Goal: Task Accomplishment & Management: Use online tool/utility

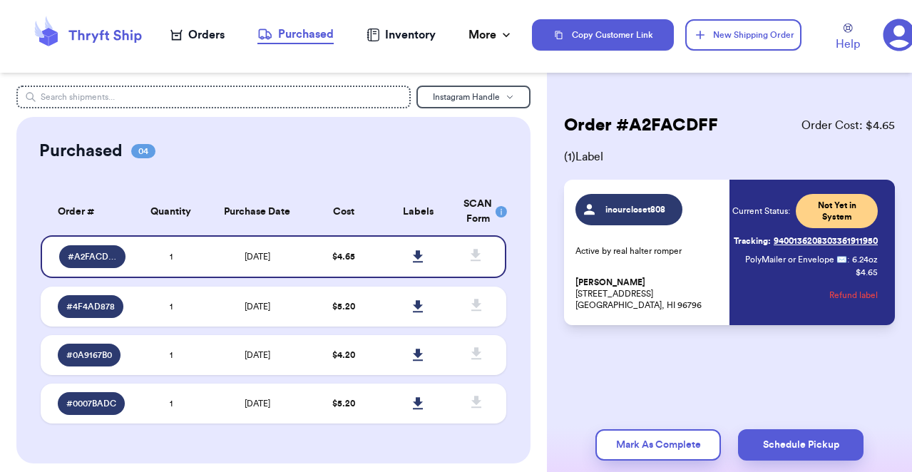
click at [216, 39] on div "Orders" at bounding box center [197, 34] width 54 height 17
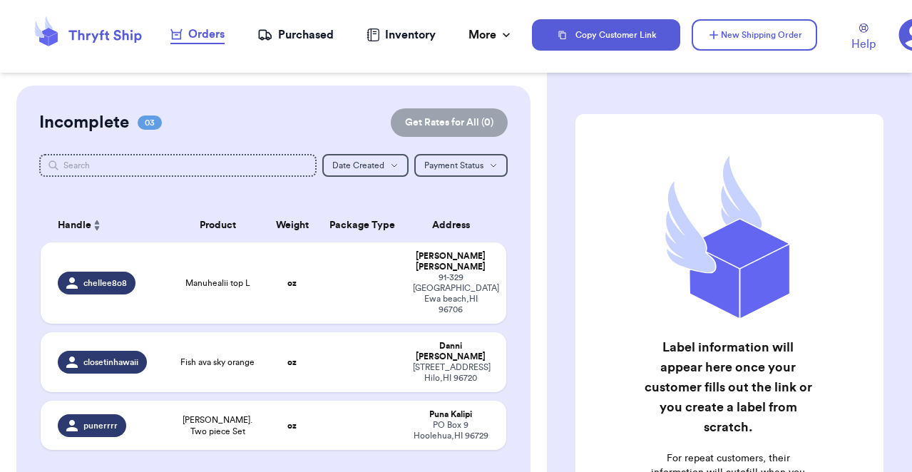
click at [322, 38] on div "Purchased" at bounding box center [295, 34] width 76 height 17
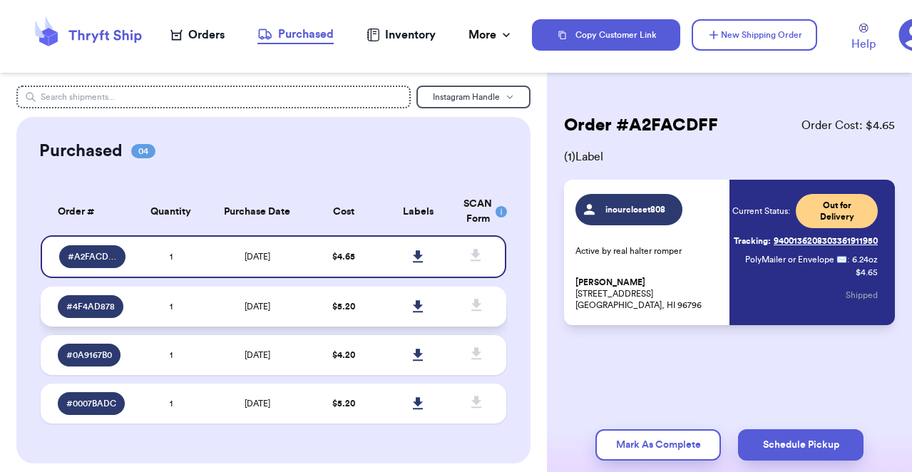
click at [313, 302] on td "$ 5.20" at bounding box center [343, 307] width 75 height 40
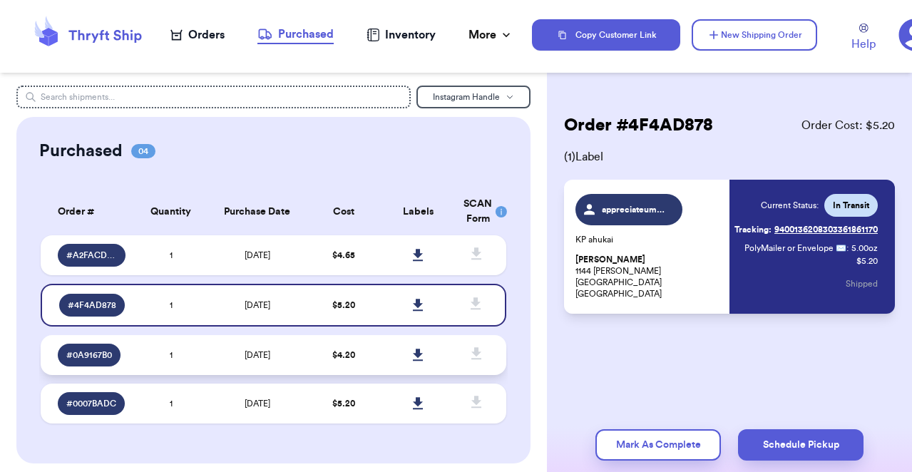
click at [317, 351] on td "$ 4.20" at bounding box center [343, 355] width 75 height 40
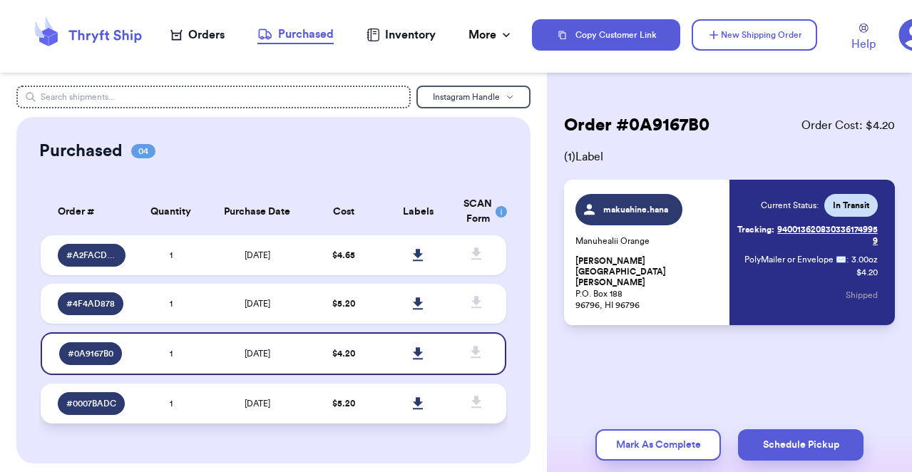
click at [319, 412] on td "$ 5.20" at bounding box center [343, 404] width 75 height 40
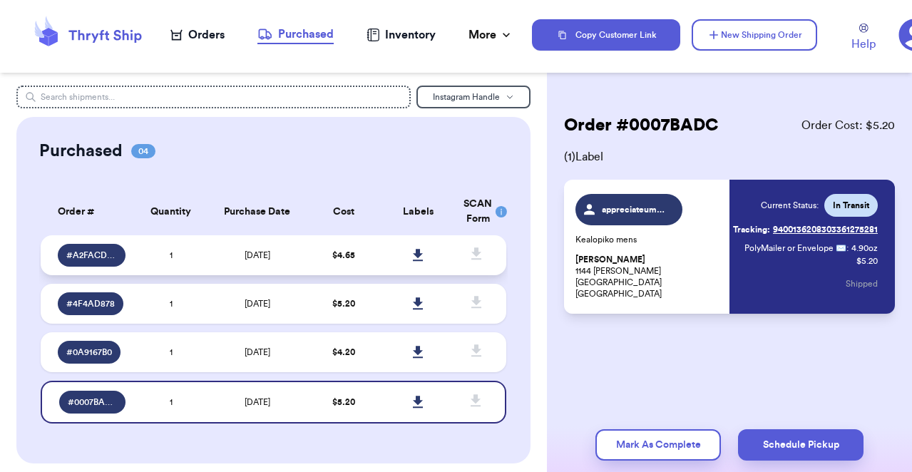
click at [337, 257] on span "$ 4.65" at bounding box center [343, 255] width 23 height 9
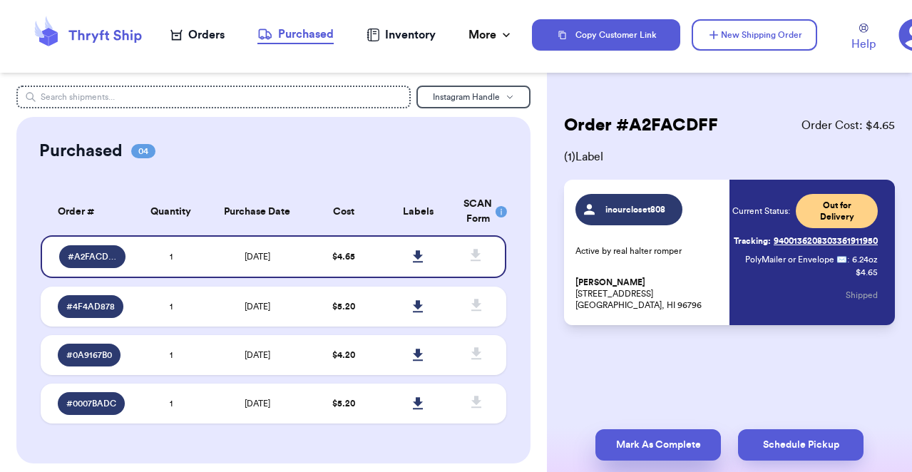
click at [682, 446] on button "Mark As Complete" at bounding box center [657, 444] width 125 height 31
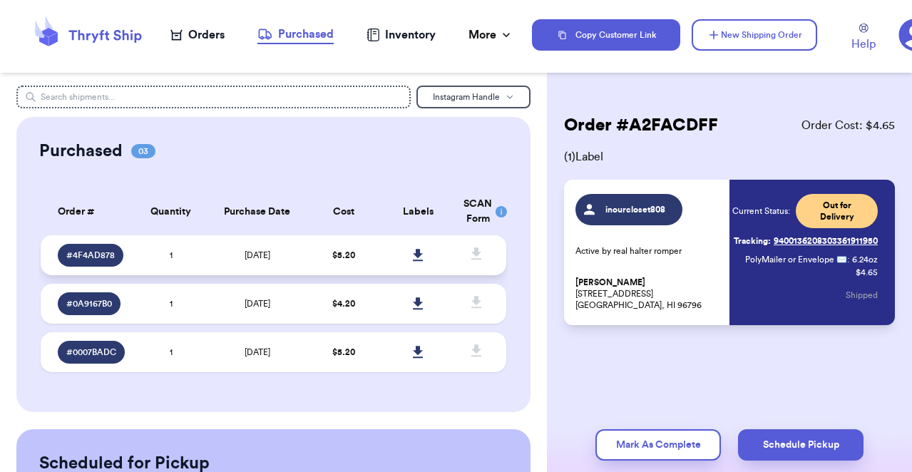
click at [441, 247] on td at bounding box center [418, 255] width 75 height 40
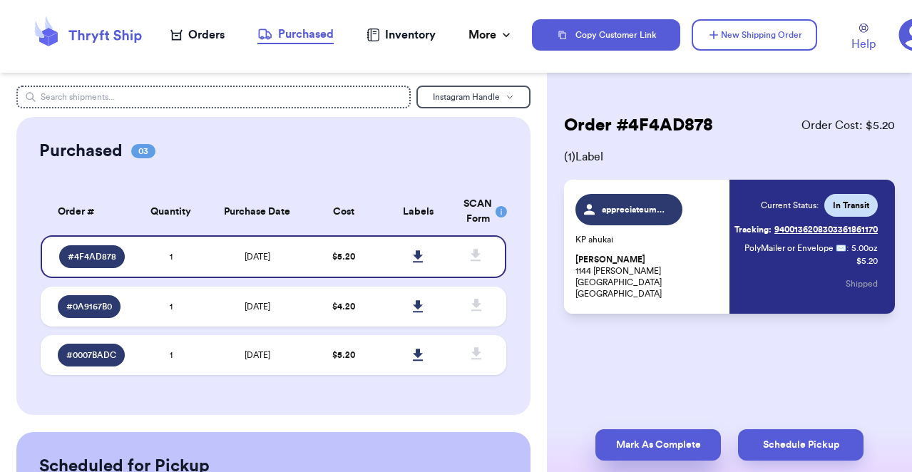
click at [675, 446] on button "Mark As Complete" at bounding box center [657, 444] width 125 height 31
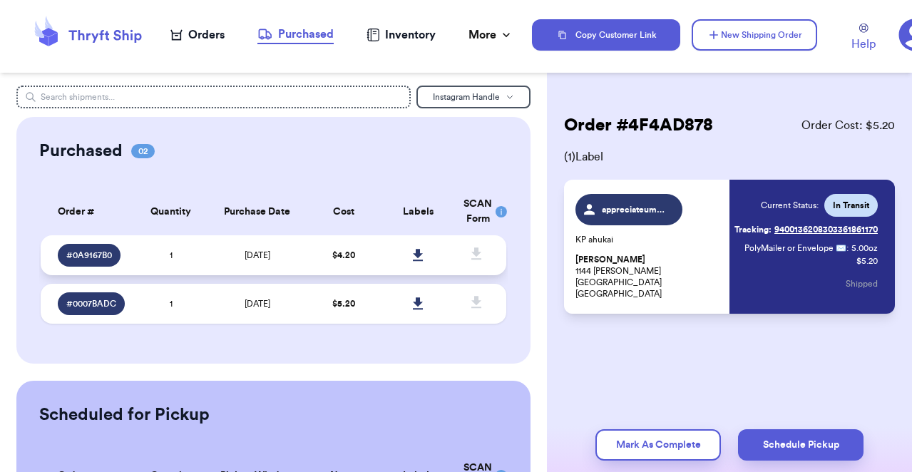
click at [435, 242] on td at bounding box center [418, 255] width 75 height 40
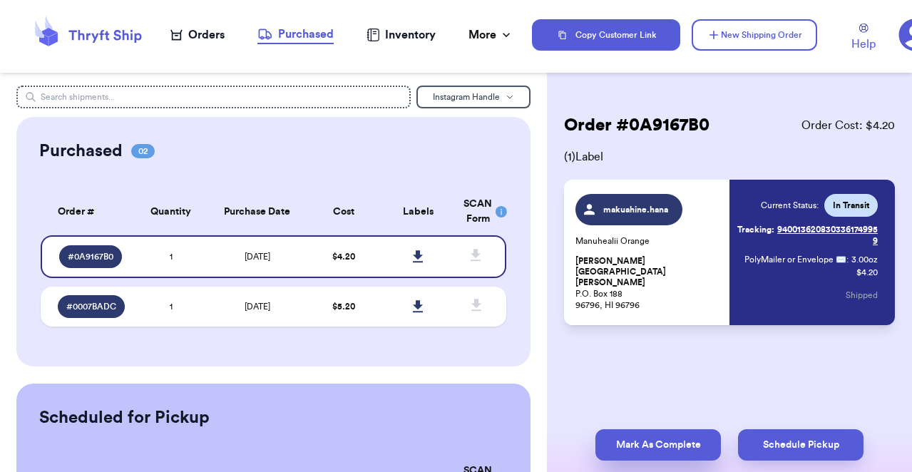
click at [697, 443] on button "Mark As Complete" at bounding box center [657, 444] width 125 height 31
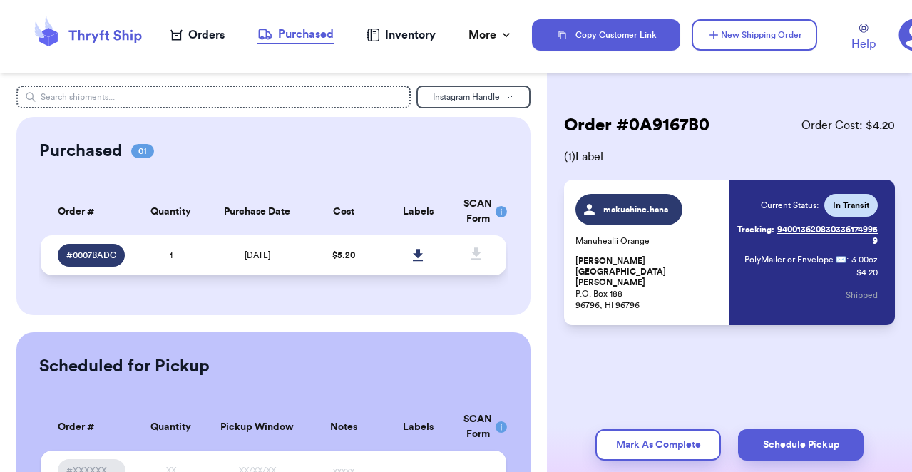
click at [378, 260] on td "$ 5.20" at bounding box center [343, 255] width 75 height 40
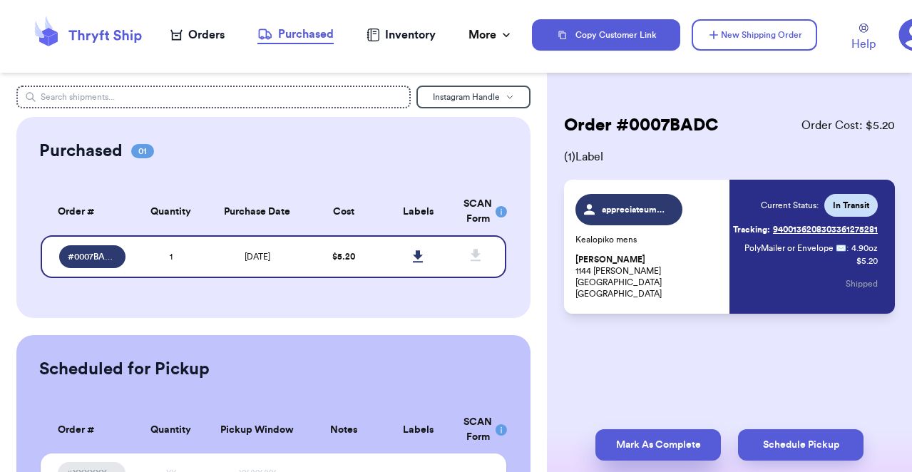
click at [677, 444] on button "Mark As Complete" at bounding box center [657, 444] width 125 height 31
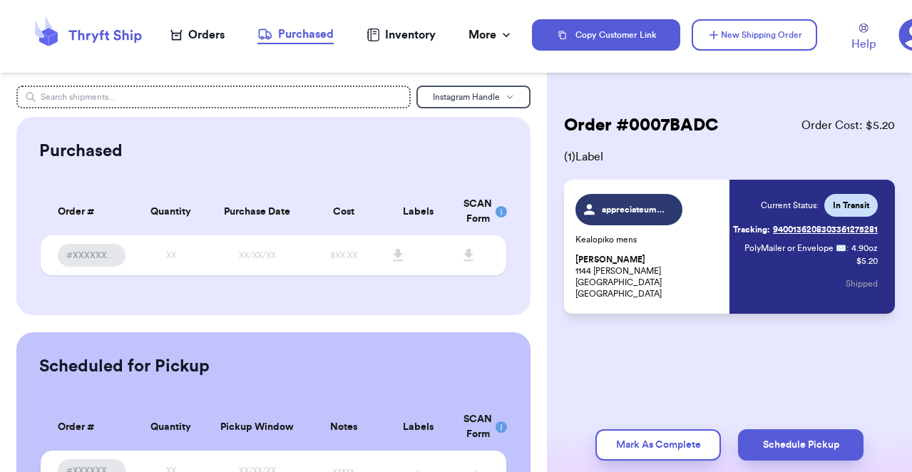
click at [190, 32] on div "Orders" at bounding box center [197, 34] width 54 height 17
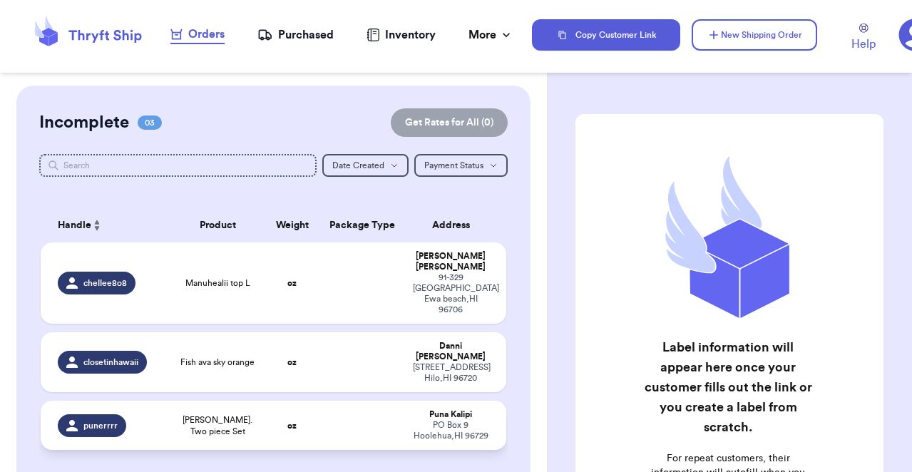
click at [336, 401] on td at bounding box center [362, 425] width 84 height 49
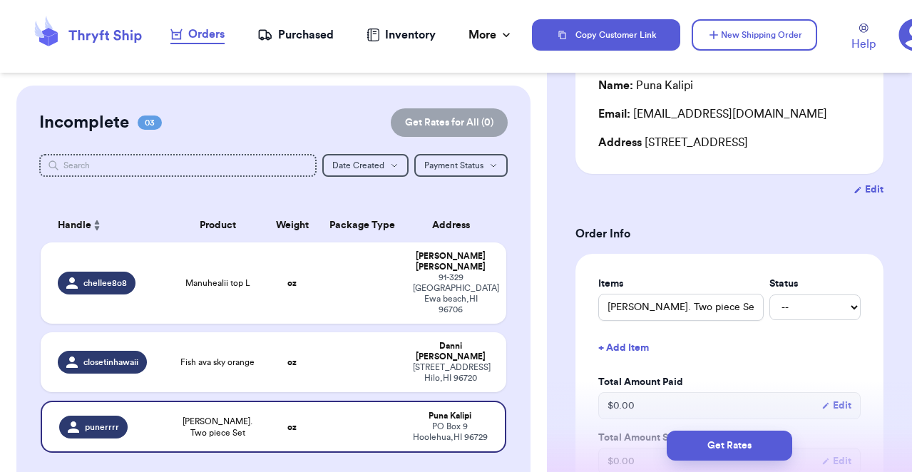
scroll to position [202, 0]
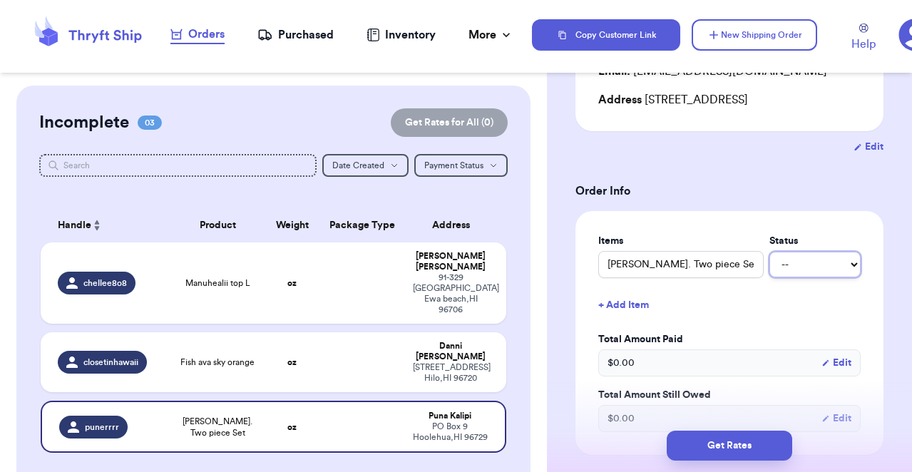
click at [799, 252] on select "-- Paid Owes" at bounding box center [814, 265] width 91 height 26
select select "paid"
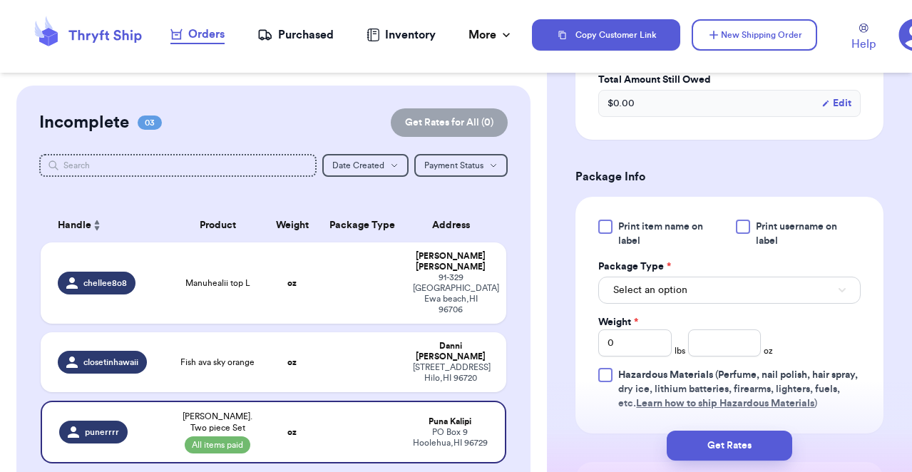
scroll to position [523, 0]
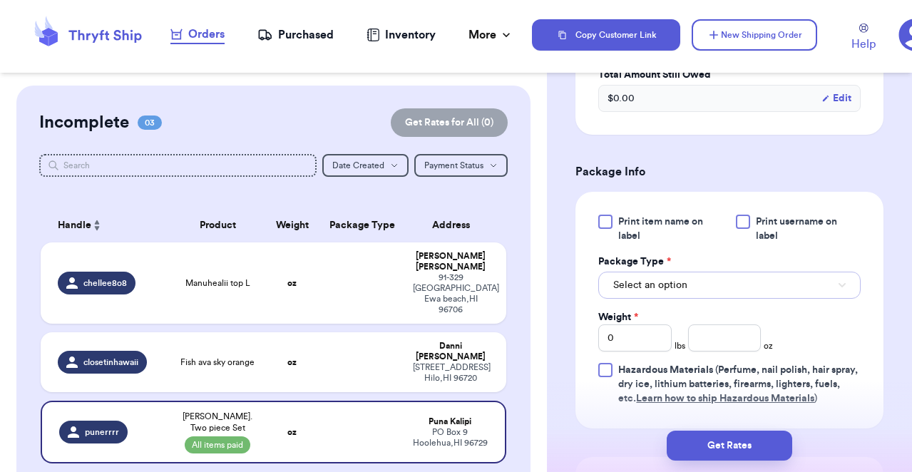
click at [722, 295] on button "Select an option" at bounding box center [729, 285] width 262 height 27
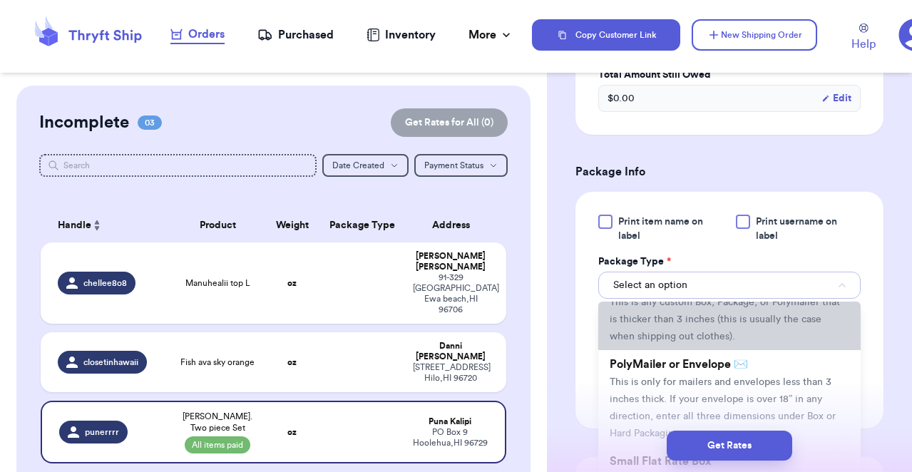
scroll to position [61, 0]
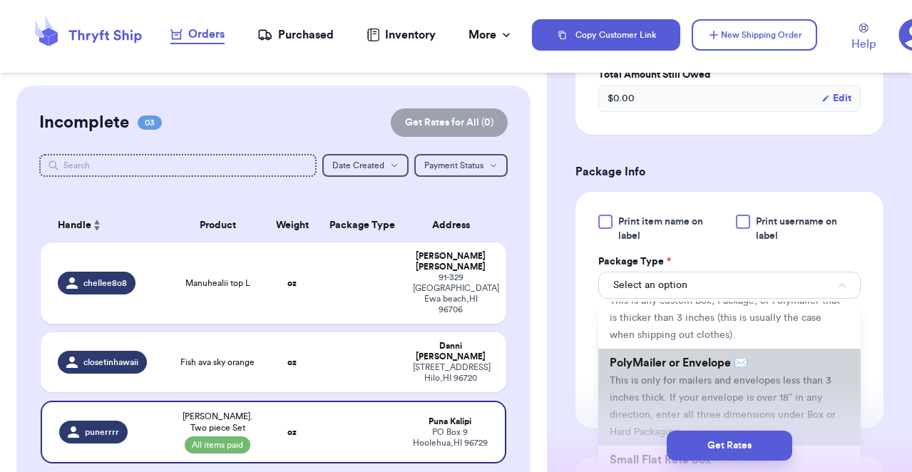
click at [714, 387] on li "PolyMailer or Envelope ✉️ This is only for mailers and envelopes less than 3 in…" at bounding box center [729, 397] width 262 height 97
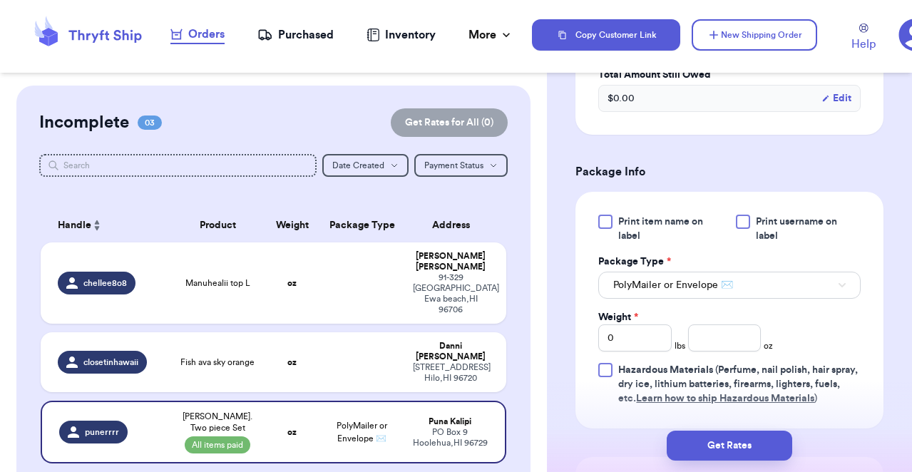
scroll to position [602, 0]
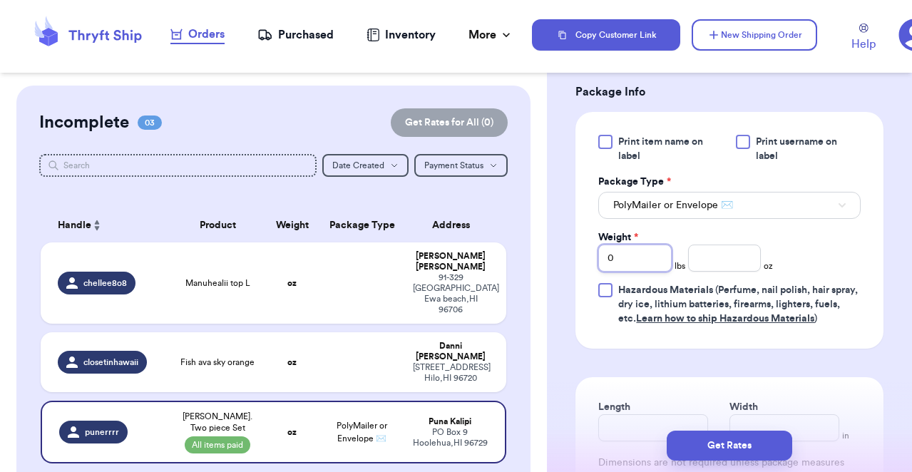
click at [665, 263] on input "0" at bounding box center [634, 258] width 73 height 27
click at [717, 262] on input "number" at bounding box center [724, 258] width 73 height 27
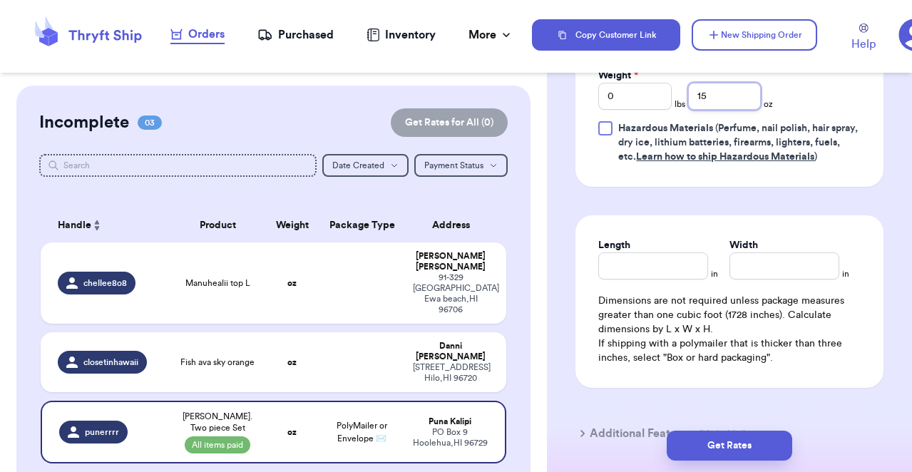
scroll to position [855, 0]
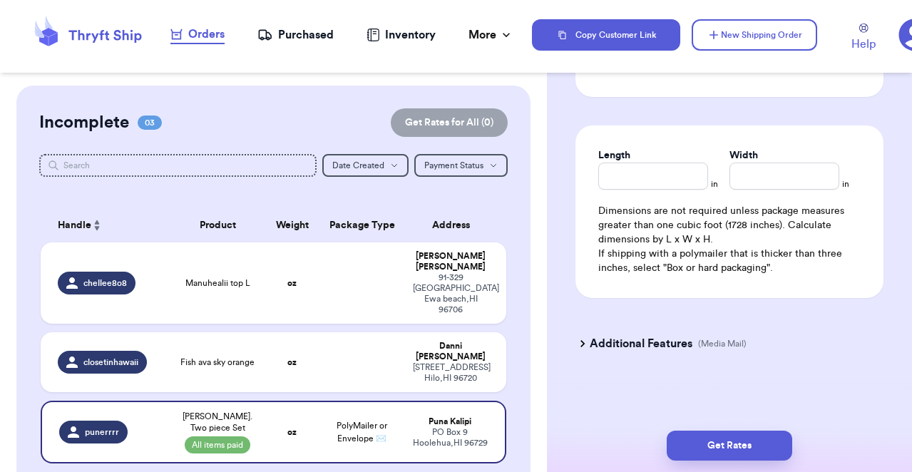
type input "15"
click at [670, 173] on input "Length" at bounding box center [653, 176] width 110 height 27
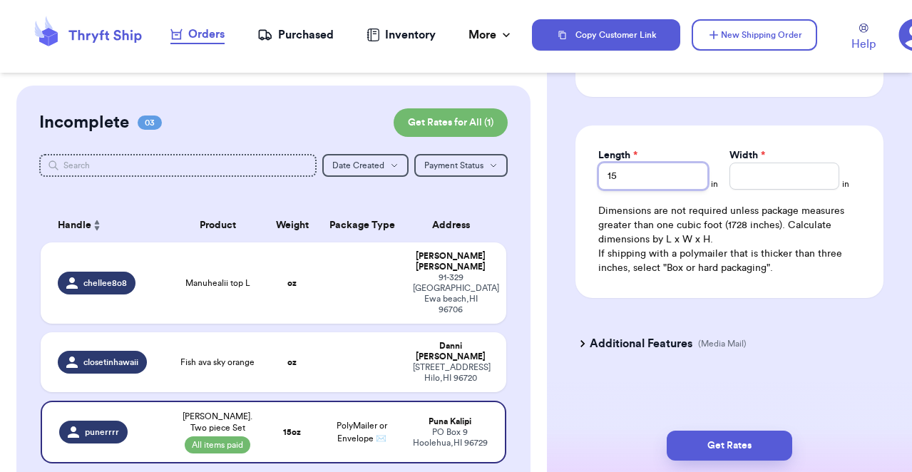
type input "15"
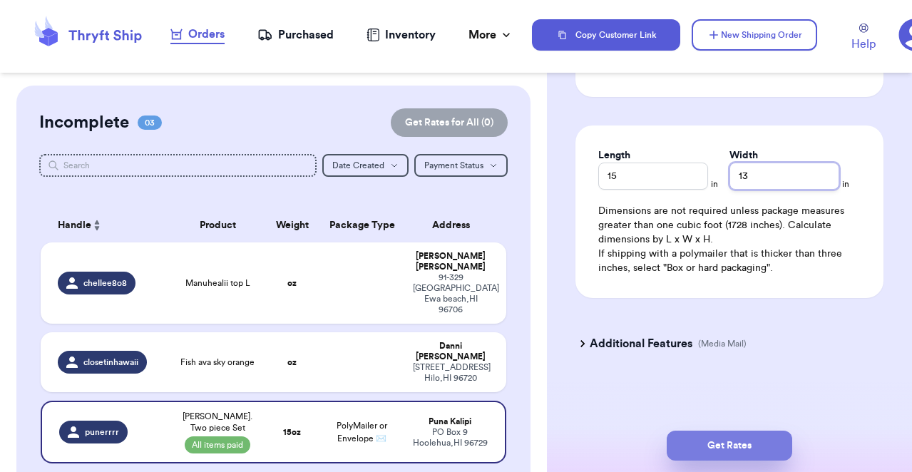
type input "13"
click at [754, 431] on button "Get Rates" at bounding box center [729, 446] width 125 height 30
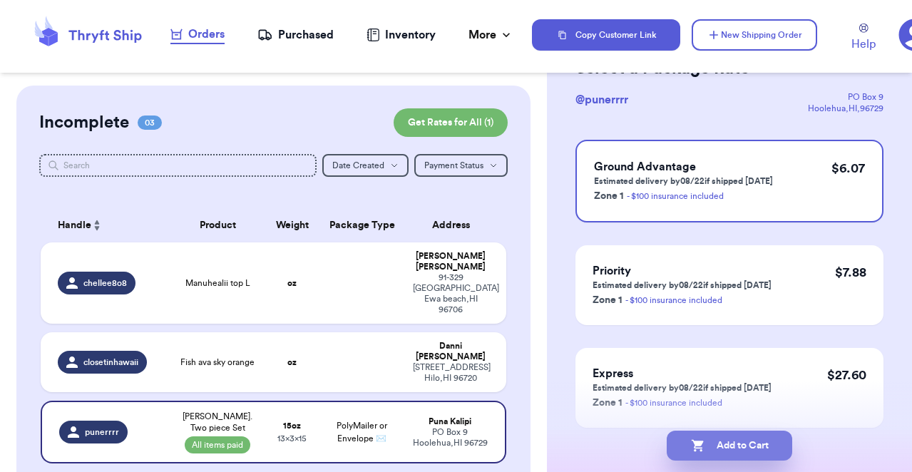
scroll to position [76, 0]
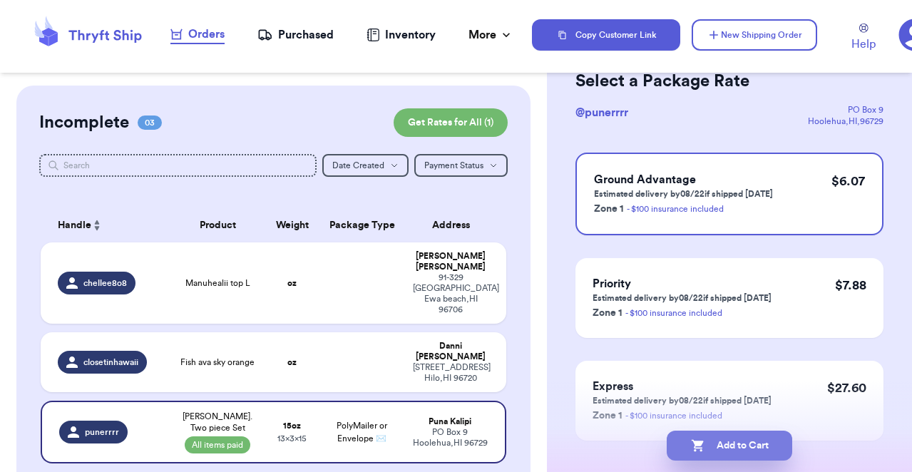
click at [747, 448] on button "Add to Cart" at bounding box center [729, 446] width 125 height 30
checkbox input "true"
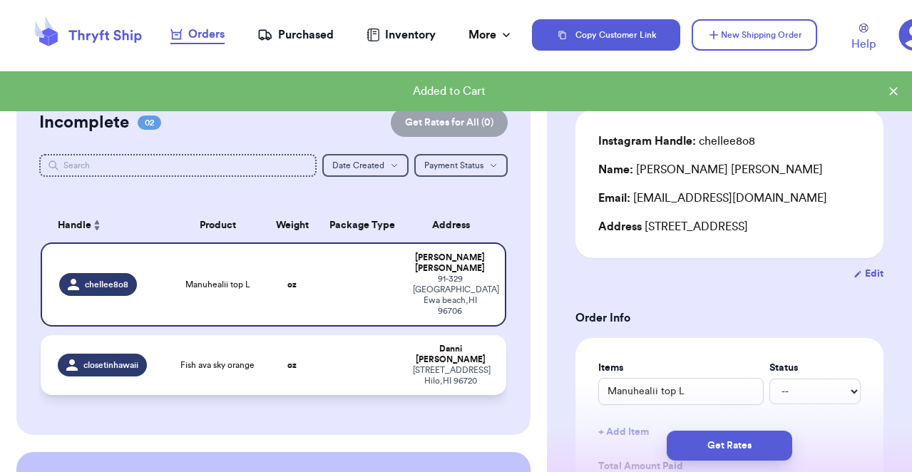
click at [365, 335] on td at bounding box center [362, 365] width 84 height 60
type input "Fish ava sky orange"
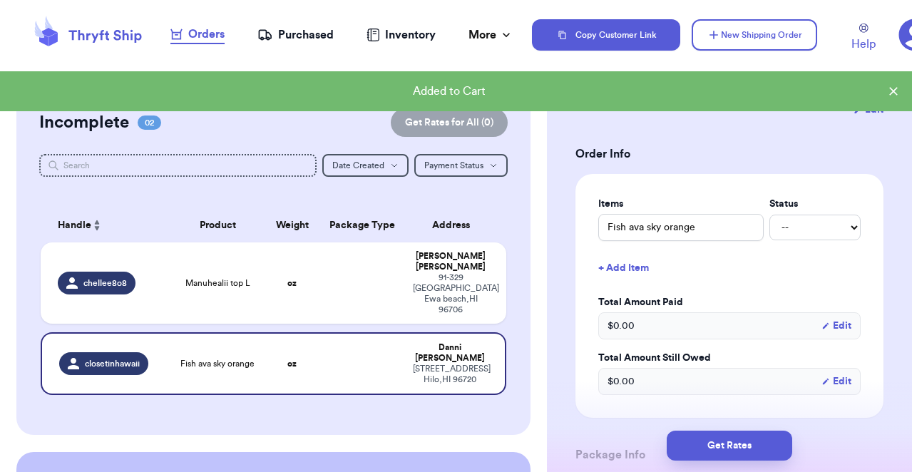
scroll to position [251, 0]
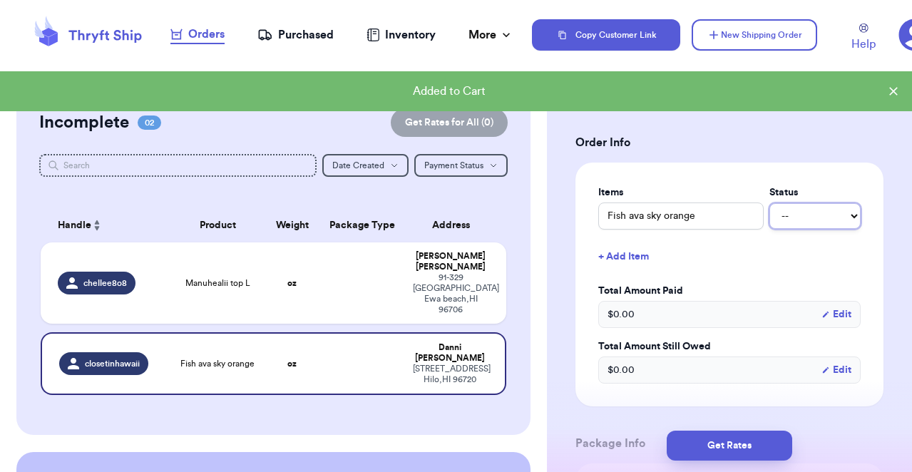
click at [850, 212] on select "-- Paid Owes" at bounding box center [814, 216] width 91 height 26
select select "paid"
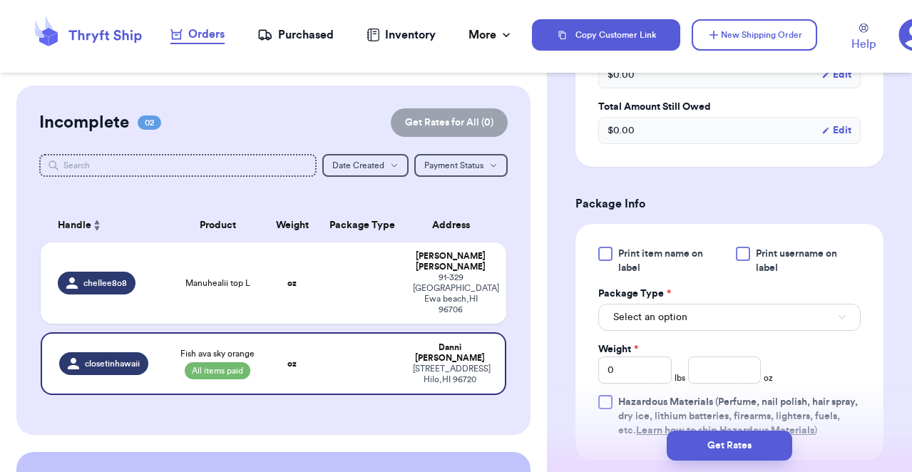
scroll to position [513, 0]
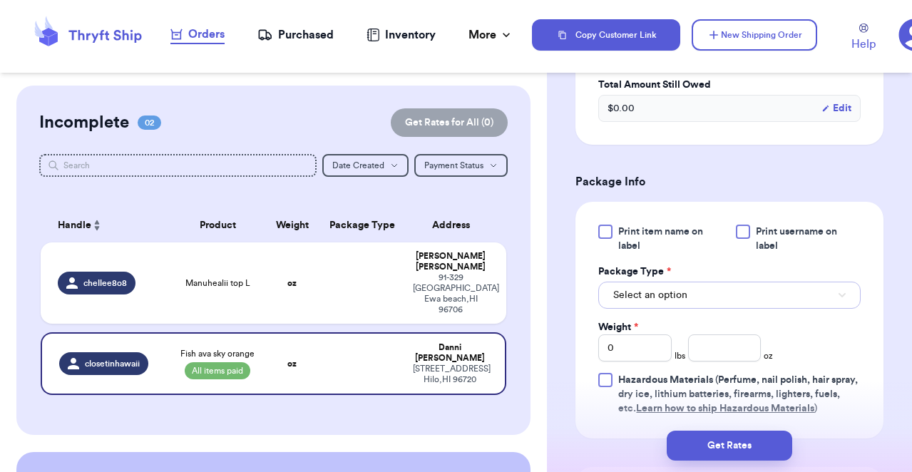
click at [670, 305] on button "Select an option" at bounding box center [729, 295] width 262 height 27
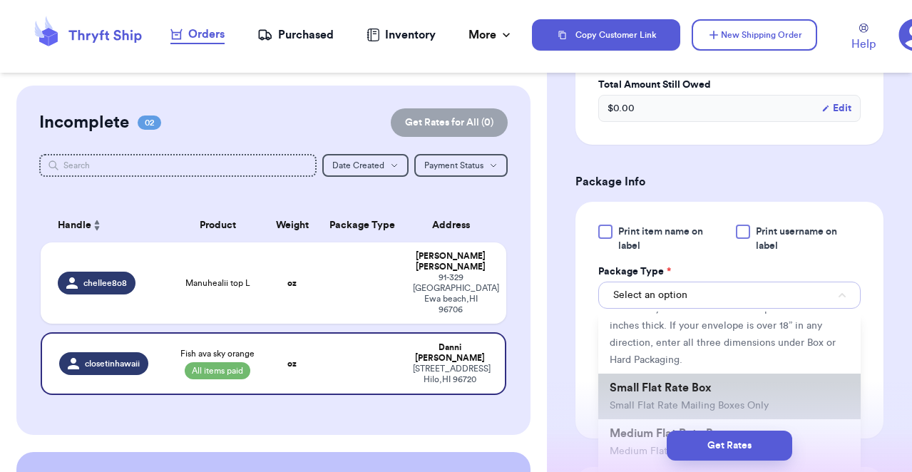
scroll to position [133, 0]
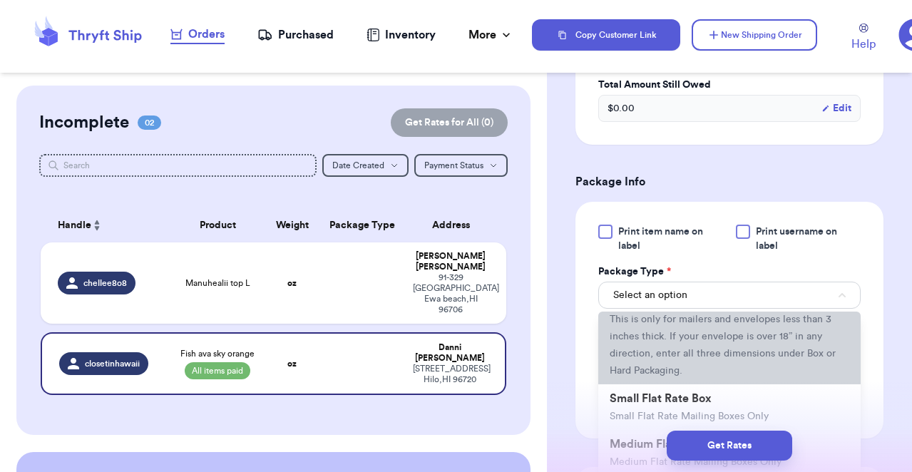
click at [678, 341] on span "This is only for mailers and envelopes less than 3 inches thick. If your envelo…" at bounding box center [723, 344] width 226 height 61
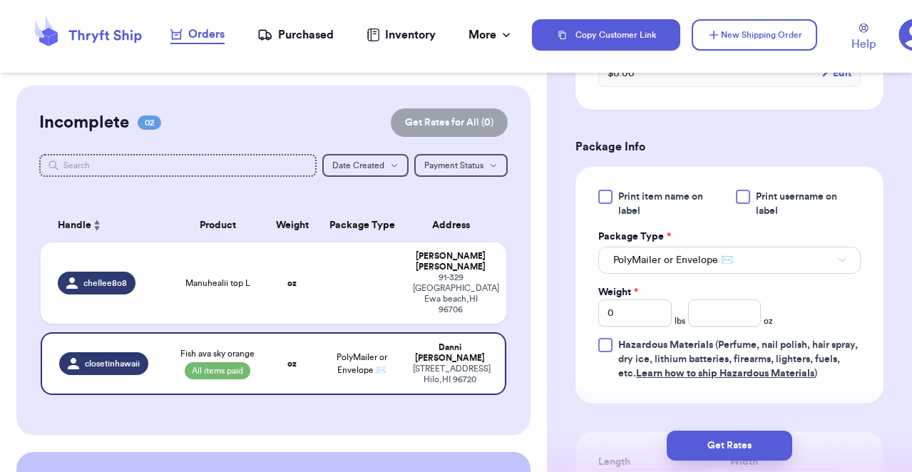
scroll to position [550, 0]
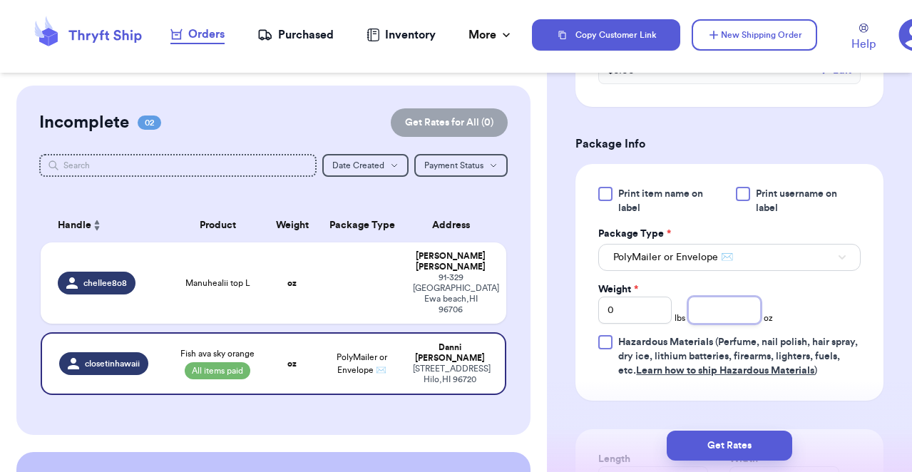
click at [725, 311] on input "number" at bounding box center [724, 310] width 73 height 27
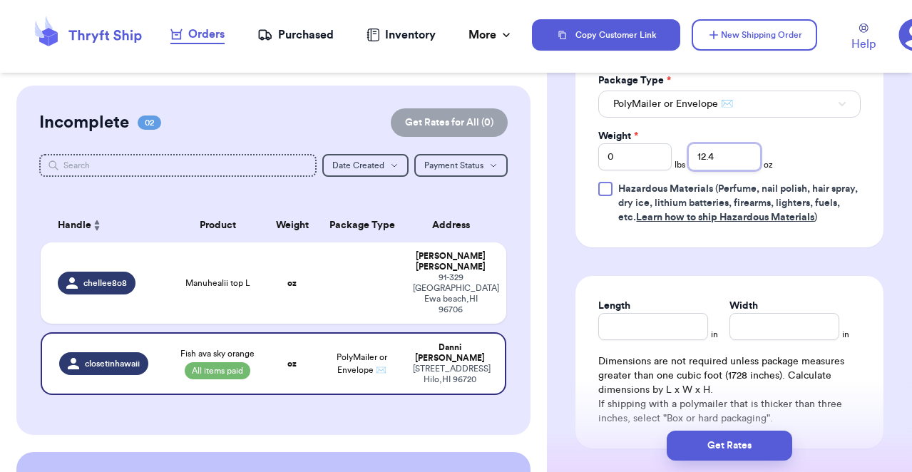
scroll to position [704, 0]
type input "12.4"
click at [680, 321] on input "Length" at bounding box center [653, 325] width 110 height 27
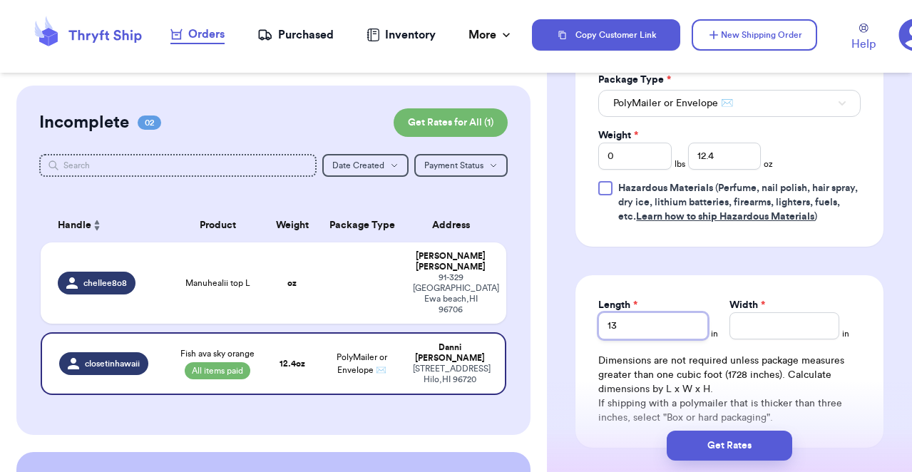
type input "13"
click at [753, 341] on div "Length * 13 in Width * in Dimensions are not required unless package measures g…" at bounding box center [729, 361] width 308 height 173
click at [754, 323] on input "Width *" at bounding box center [784, 325] width 110 height 27
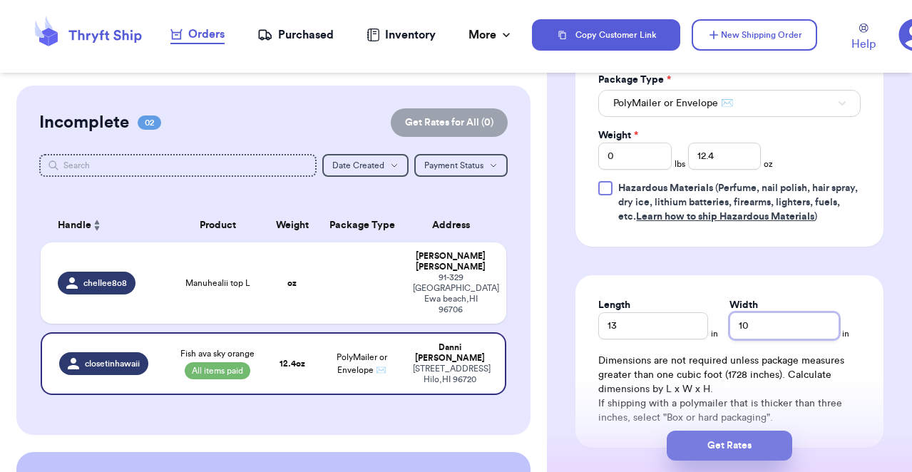
type input "10"
click at [751, 454] on button "Get Rates" at bounding box center [729, 446] width 125 height 30
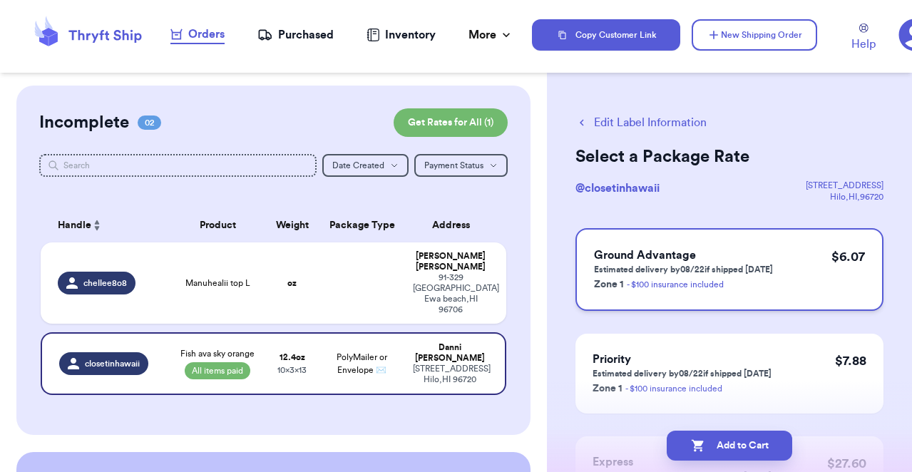
scroll to position [144, 0]
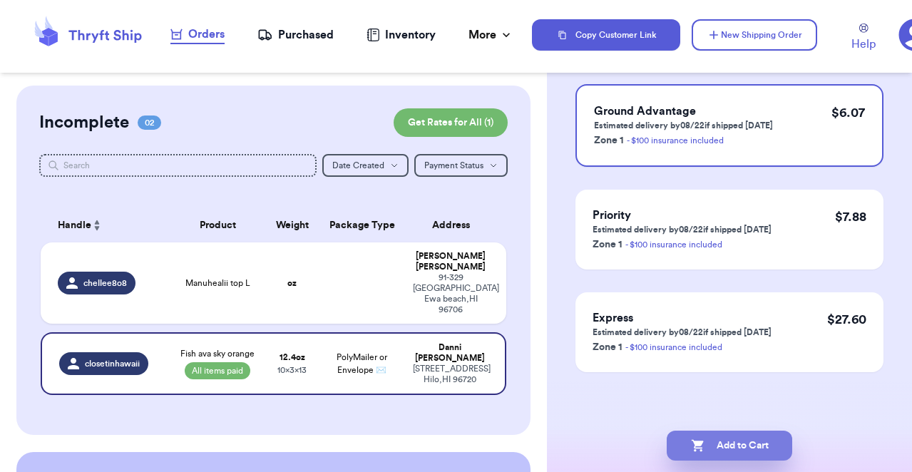
click at [725, 441] on button "Add to Cart" at bounding box center [729, 446] width 125 height 30
checkbox input "true"
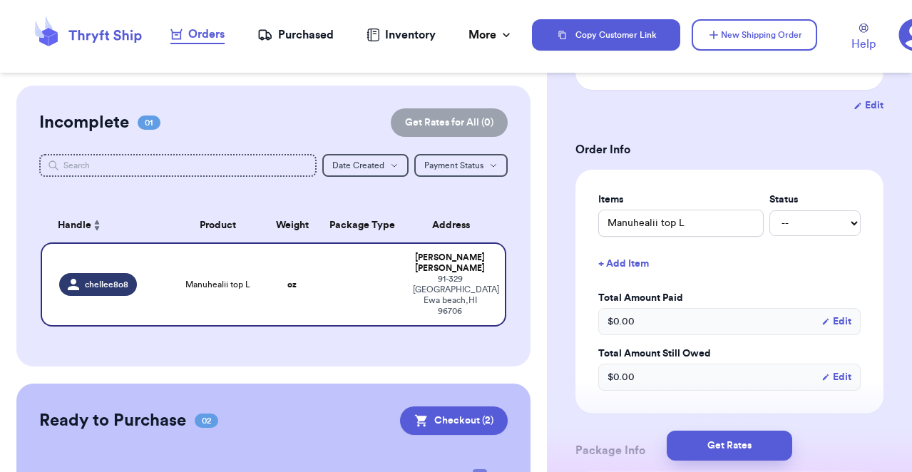
scroll to position [245, 0]
click at [826, 207] on div "Items Status Manuhealii top L -- Paid Owes" at bounding box center [729, 214] width 262 height 44
click at [828, 215] on select "-- Paid Owes" at bounding box center [814, 223] width 91 height 26
select select "paid"
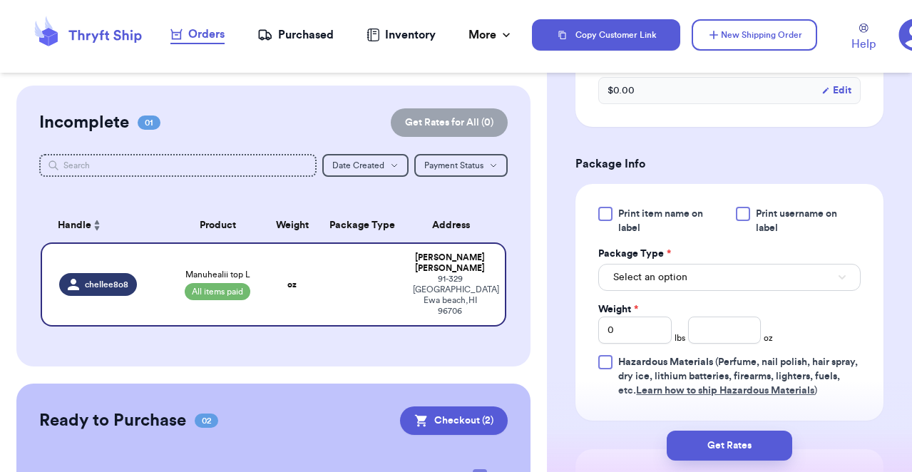
scroll to position [540, 0]
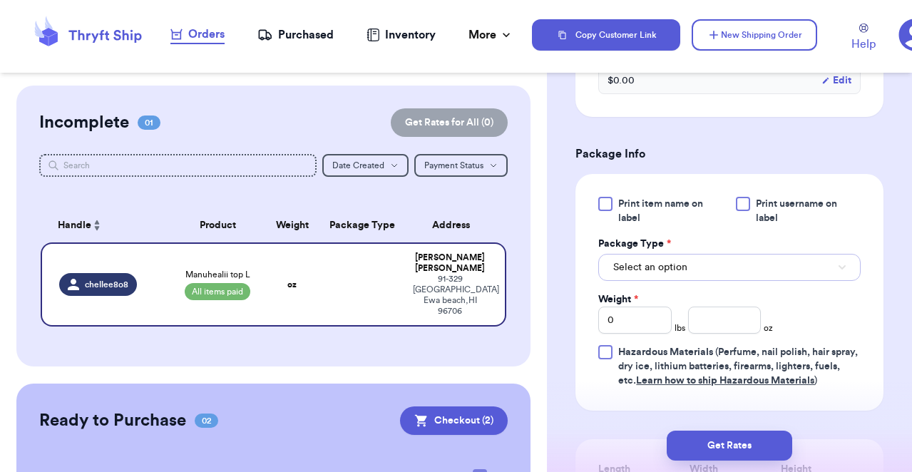
click at [824, 262] on button "Select an option" at bounding box center [729, 267] width 262 height 27
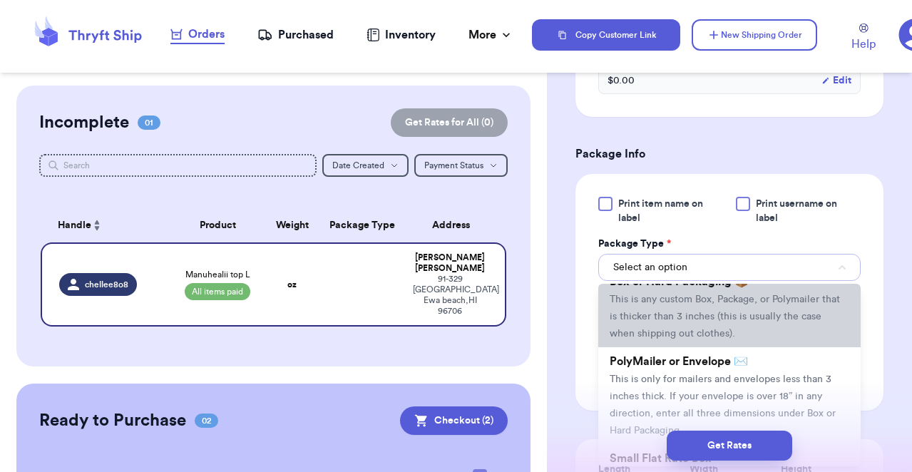
scroll to position [47, 0]
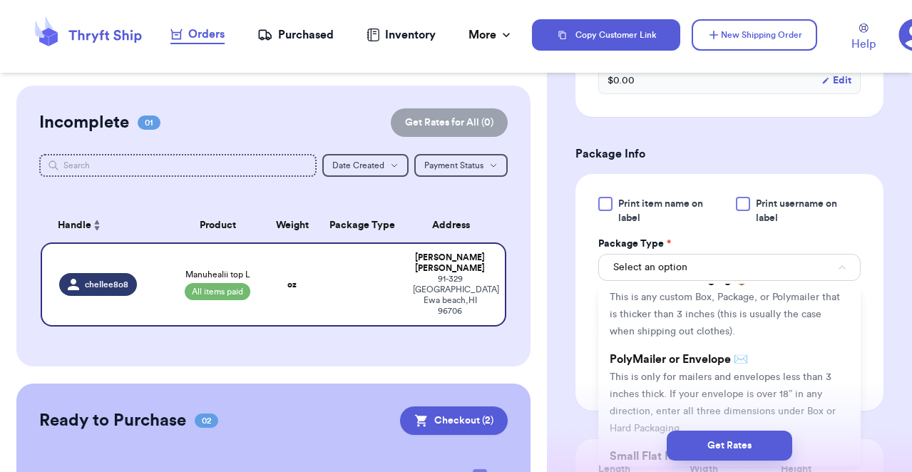
click at [766, 369] on li "PolyMailer or Envelope ✉️ This is only for mailers and envelopes less than 3 in…" at bounding box center [729, 393] width 262 height 97
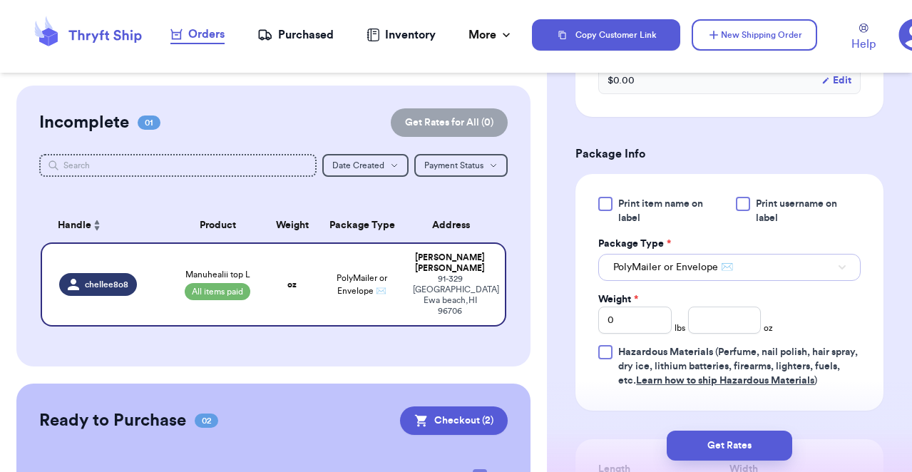
click at [786, 280] on button "PolyMailer or Envelope ✉️" at bounding box center [729, 267] width 262 height 27
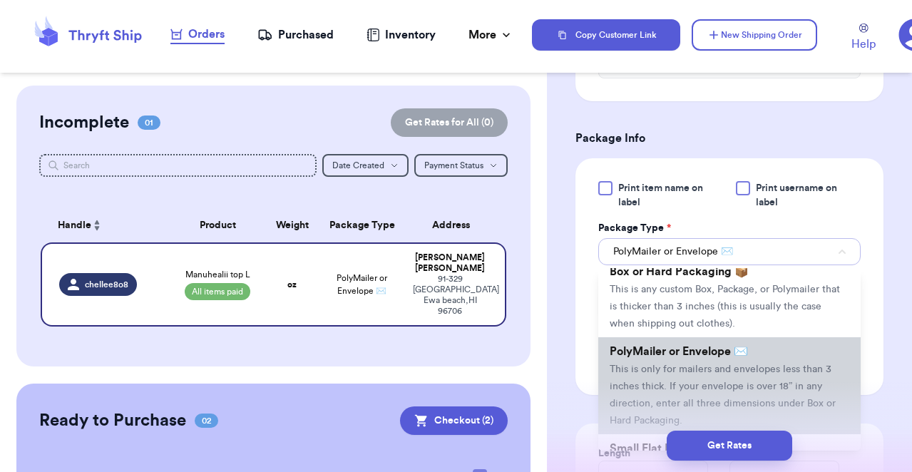
scroll to position [41, 0]
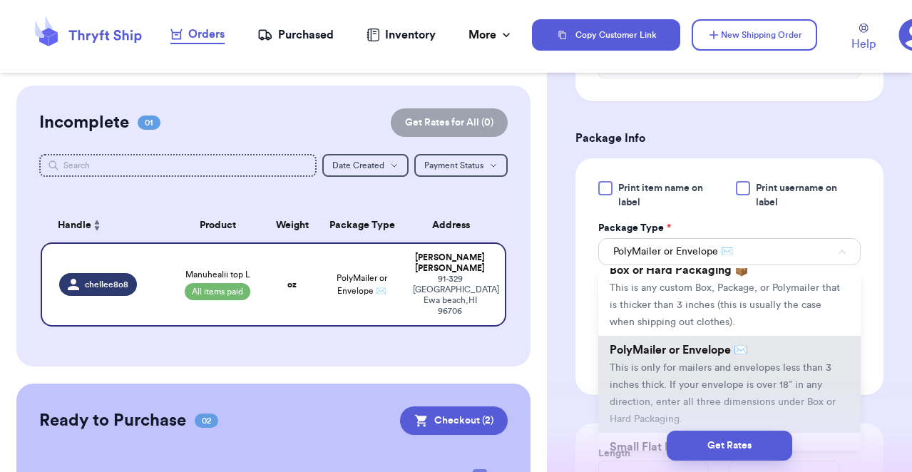
click at [867, 354] on div "Print item name on label Print username on label Package Type * PolyMailer or E…" at bounding box center [729, 276] width 308 height 237
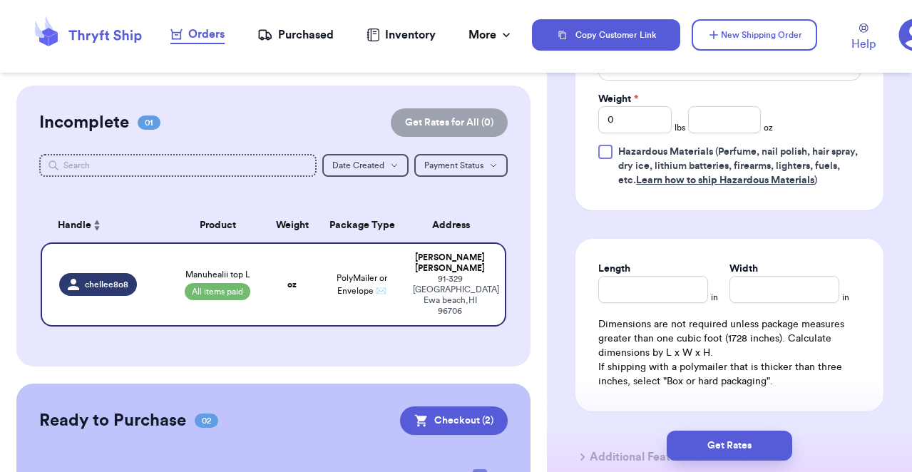
scroll to position [722, 0]
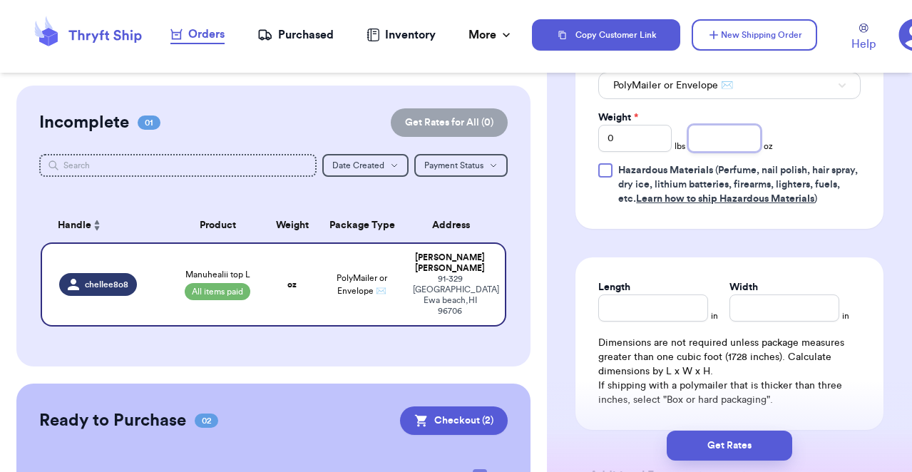
click at [714, 150] on input "number" at bounding box center [724, 138] width 73 height 27
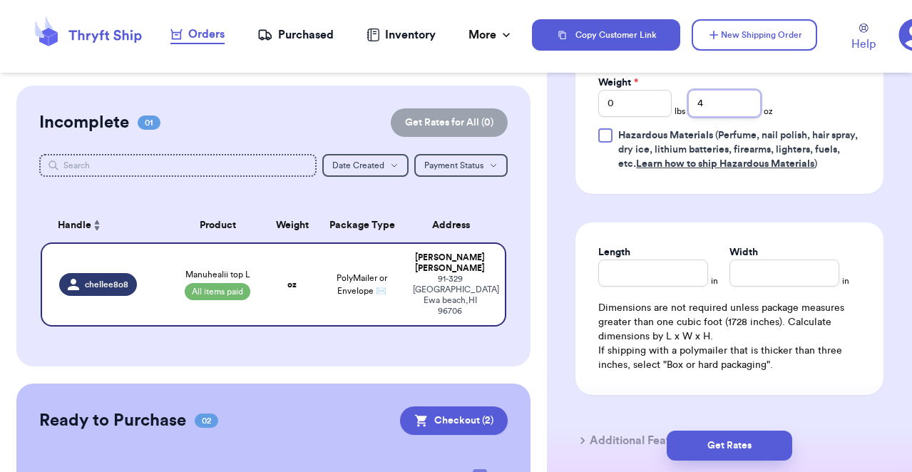
scroll to position [759, 0]
type input "4"
click at [670, 269] on input "Length" at bounding box center [653, 271] width 110 height 27
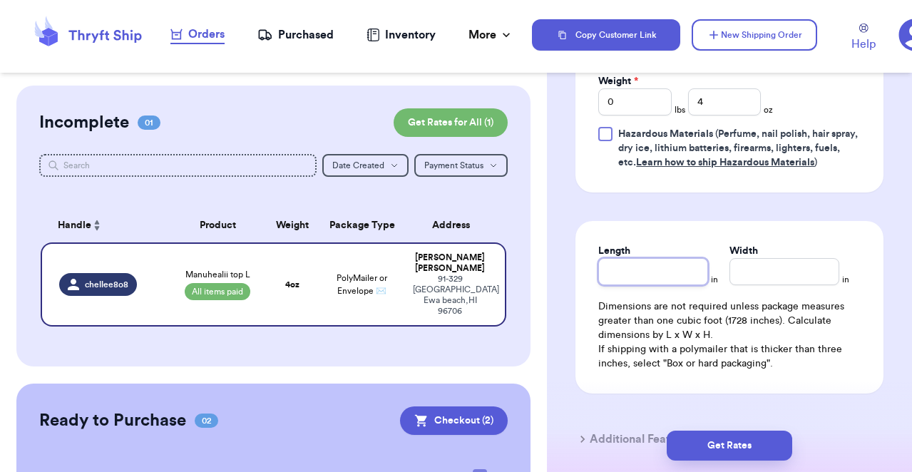
type input "7"
type input "10.5"
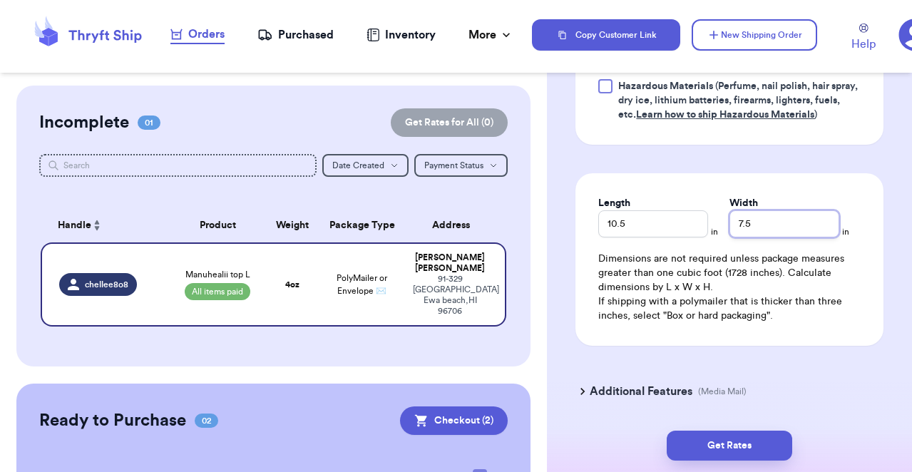
scroll to position [853, 0]
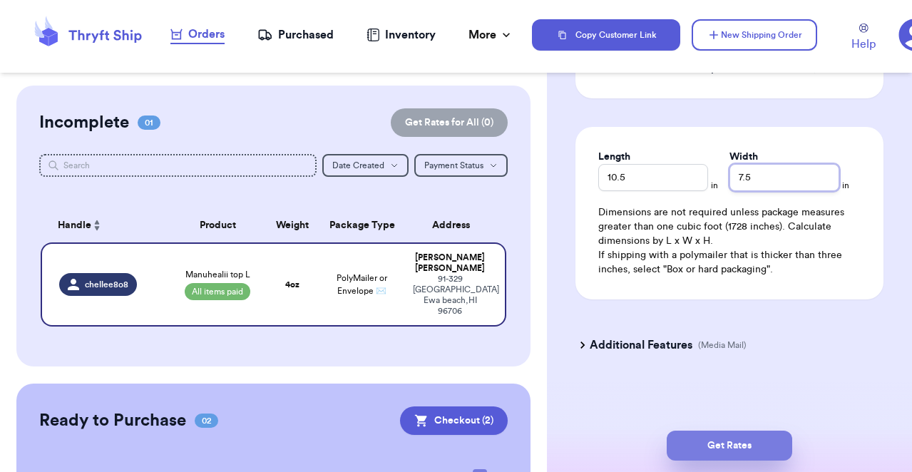
type input "7.5"
click at [739, 456] on button "Get Rates" at bounding box center [729, 446] width 125 height 30
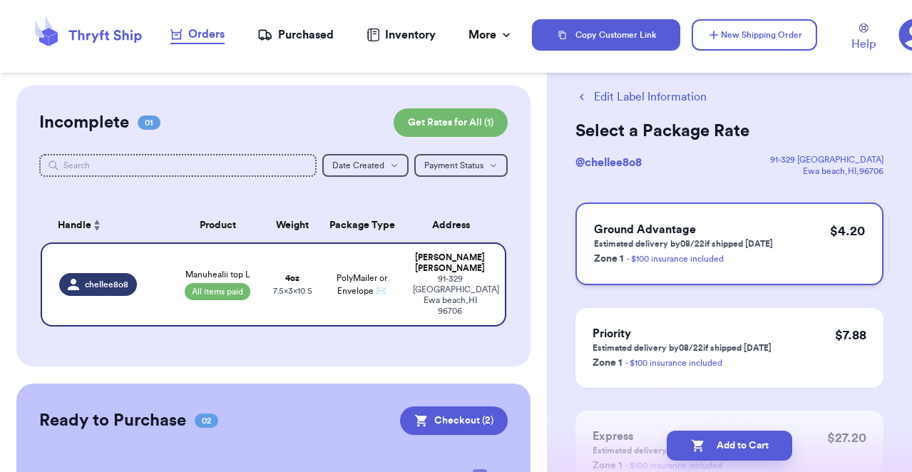
scroll to position [0, 0]
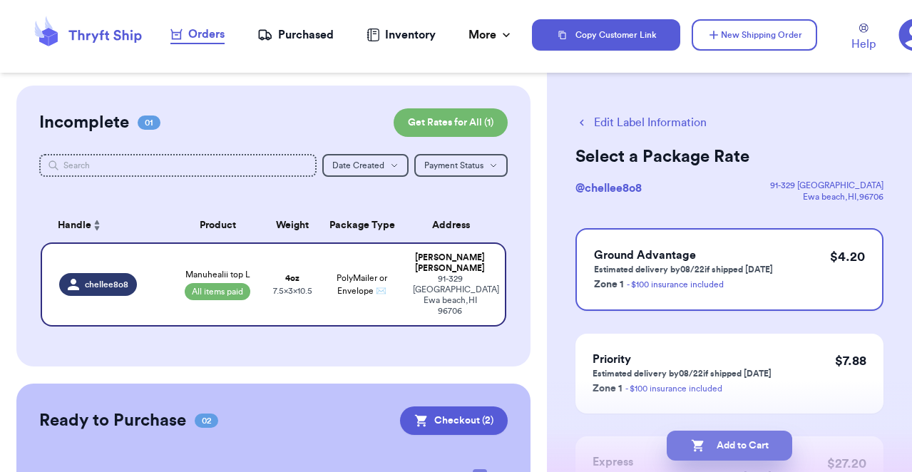
click at [724, 446] on button "Add to Cart" at bounding box center [729, 446] width 125 height 30
checkbox input "true"
